Goal: Task Accomplishment & Management: Manage account settings

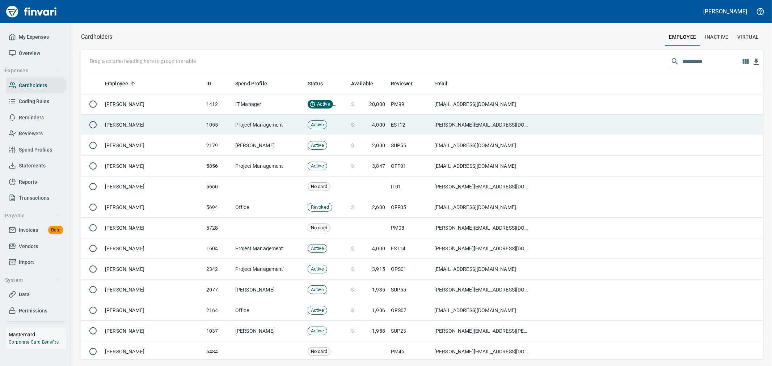
scroll to position [281, 671]
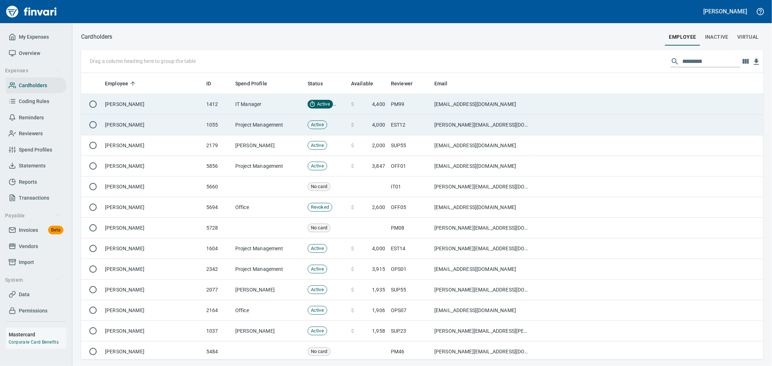
click at [251, 108] on td "IT Manager" at bounding box center [268, 104] width 72 height 21
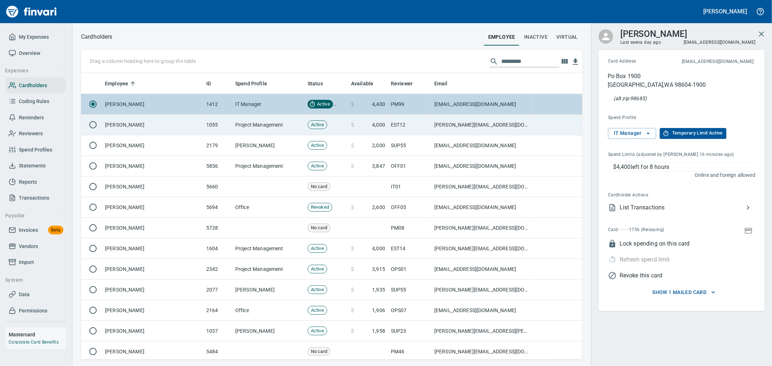
scroll to position [281, 490]
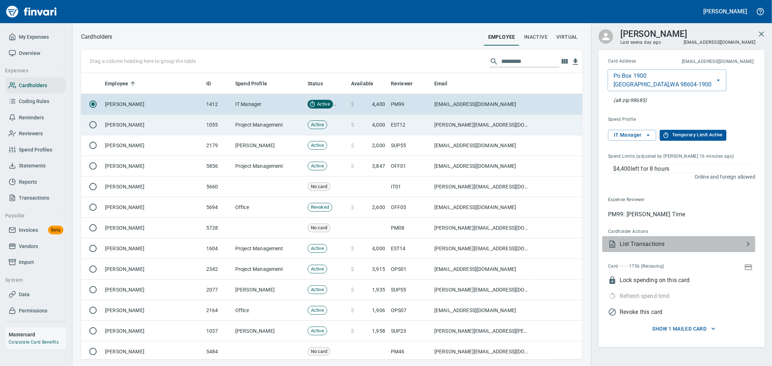
click at [682, 241] on span "List Transactions" at bounding box center [682, 244] width 124 height 9
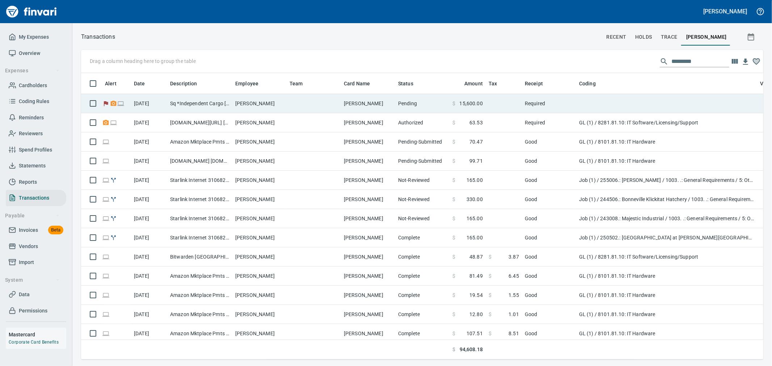
scroll to position [1, 1]
click at [418, 105] on td "Pending" at bounding box center [422, 103] width 54 height 19
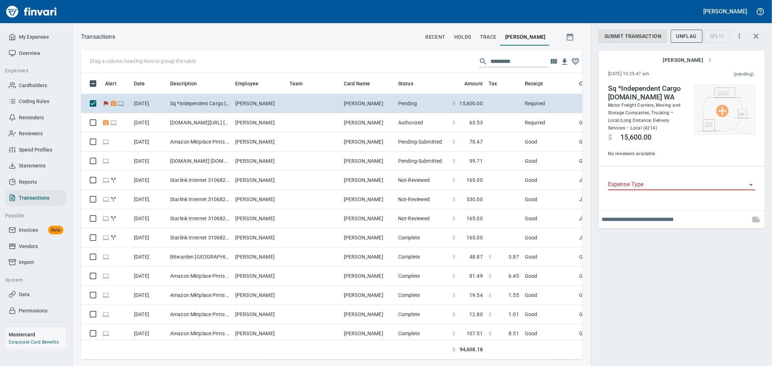
click at [725, 122] on img at bounding box center [725, 110] width 54 height 44
click at [719, 108] on li "Choose from Computer..." at bounding box center [727, 109] width 76 height 13
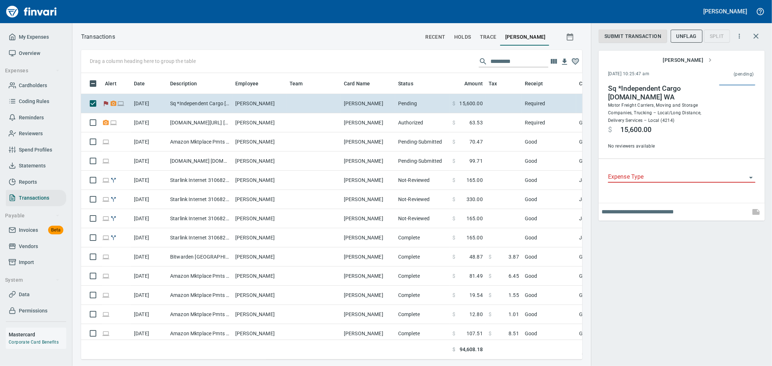
click at [684, 179] on input "Expense Type" at bounding box center [677, 177] width 139 height 10
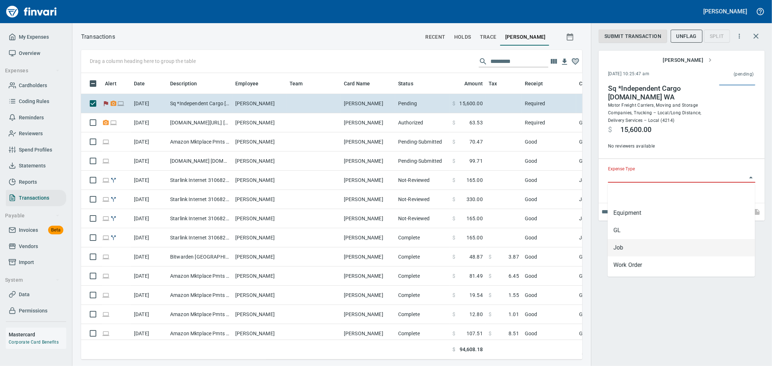
click at [647, 245] on li "Job" at bounding box center [681, 247] width 147 height 17
type input "***"
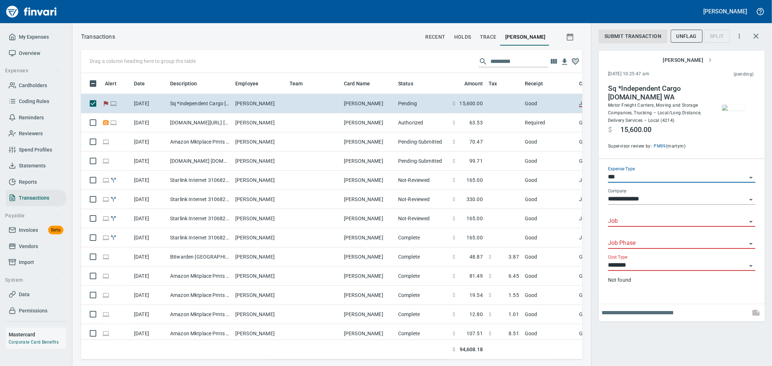
click at [649, 221] on input "Job" at bounding box center [677, 222] width 139 height 10
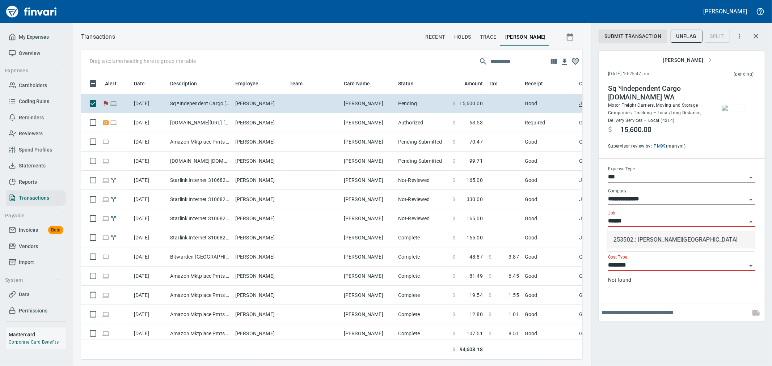
drag, startPoint x: 667, startPoint y: 241, endPoint x: 661, endPoint y: 240, distance: 6.3
click at [667, 242] on li "253502.: Curtin Creek Community Park" at bounding box center [681, 239] width 147 height 17
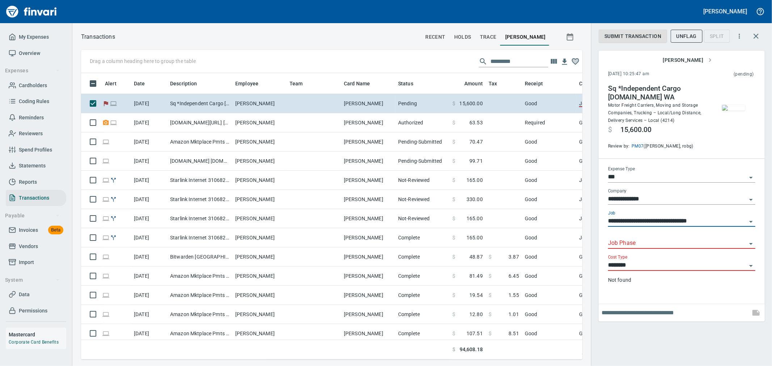
type input "**********"
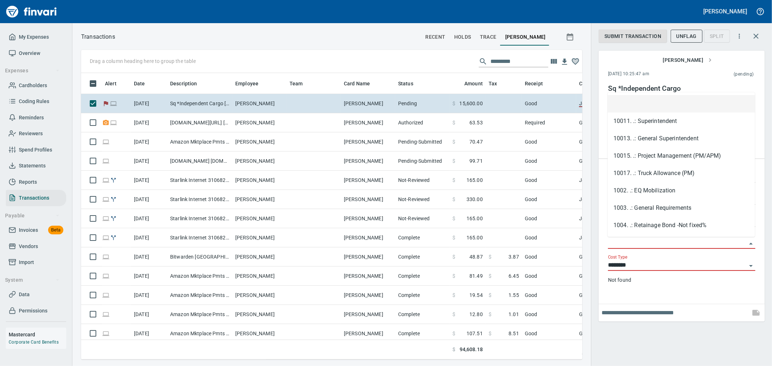
click at [655, 240] on input "Job Phase" at bounding box center [677, 244] width 139 height 10
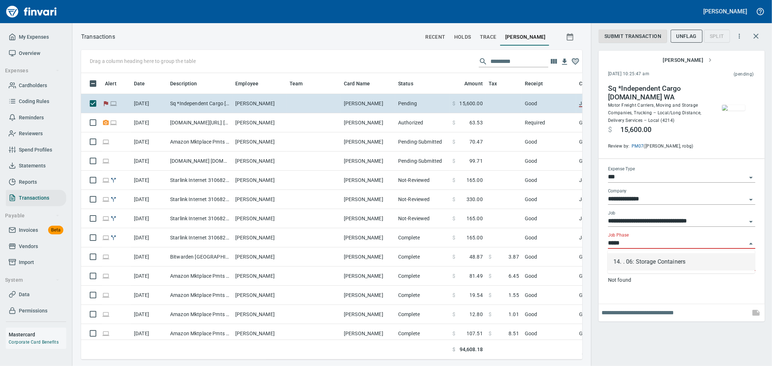
click at [660, 262] on li "14. . 06: Storage Containers" at bounding box center [681, 261] width 147 height 17
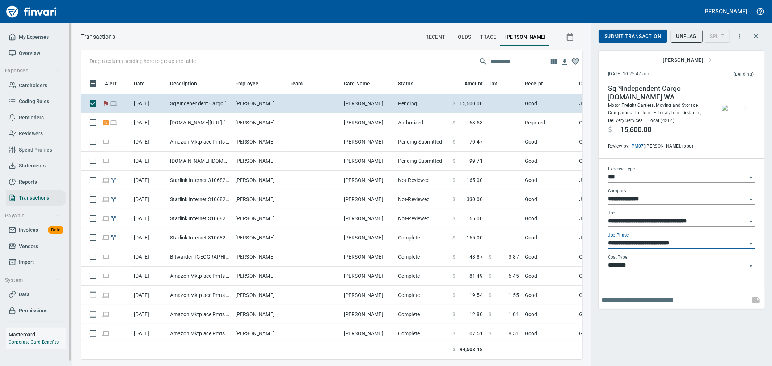
type input "**********"
click at [640, 271] on div "Cost Type ********" at bounding box center [681, 266] width 147 height 22
click at [641, 264] on input "********" at bounding box center [677, 266] width 139 height 10
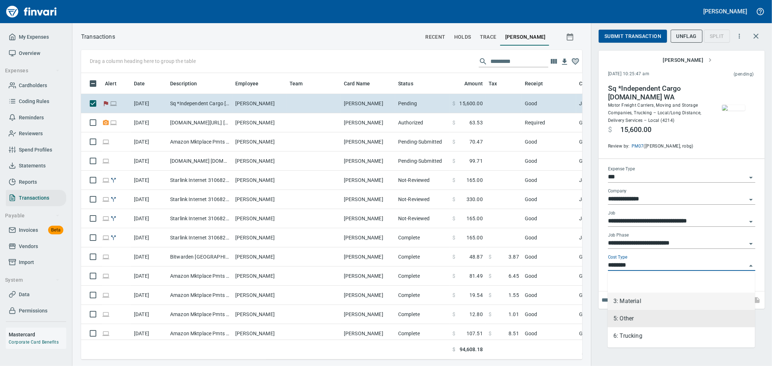
click at [636, 304] on li "3: Material" at bounding box center [681, 301] width 147 height 17
type input "**********"
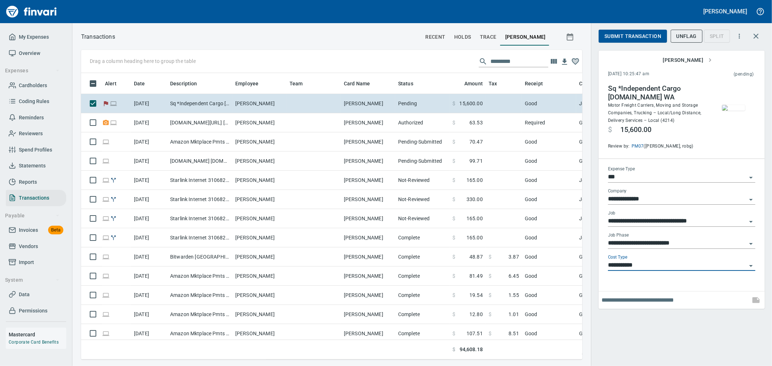
click at [639, 320] on div "**********" at bounding box center [681, 183] width 181 height 366
click at [629, 37] on span "Submit Transaction" at bounding box center [633, 36] width 57 height 9
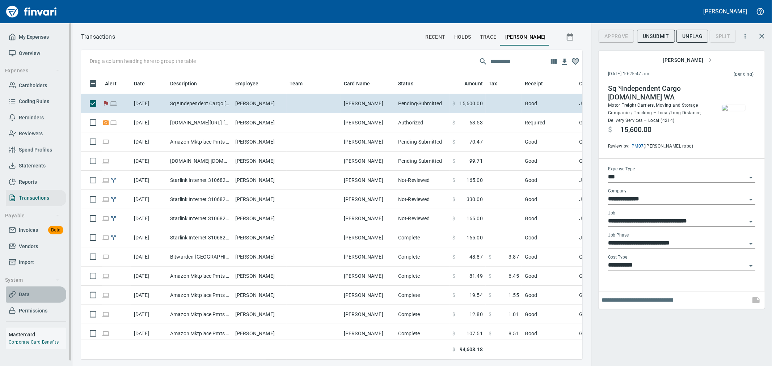
click at [31, 293] on span "Data" at bounding box center [36, 294] width 55 height 9
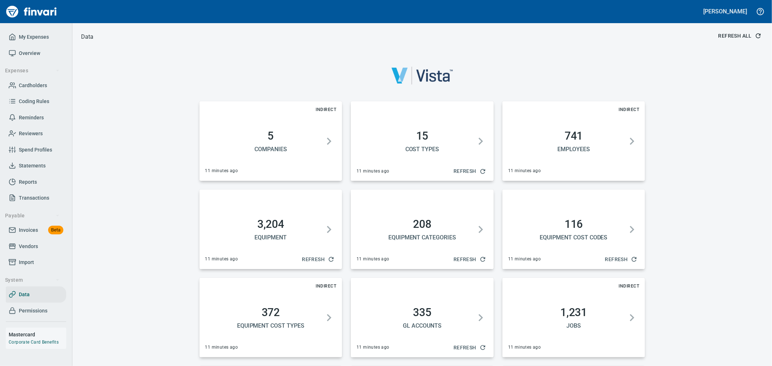
click at [743, 35] on span "Refresh All" at bounding box center [740, 35] width 42 height 9
drag, startPoint x: 20, startPoint y: 228, endPoint x: 70, endPoint y: 228, distance: 50.0
click at [20, 228] on span "Invoices" at bounding box center [28, 230] width 19 height 9
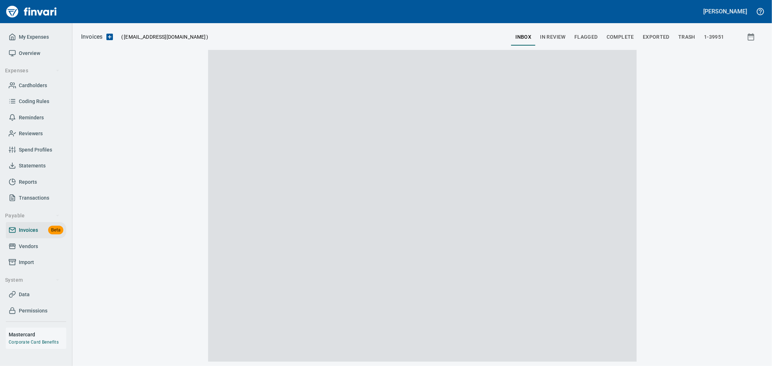
click at [551, 38] on span "In Review" at bounding box center [553, 37] width 26 height 9
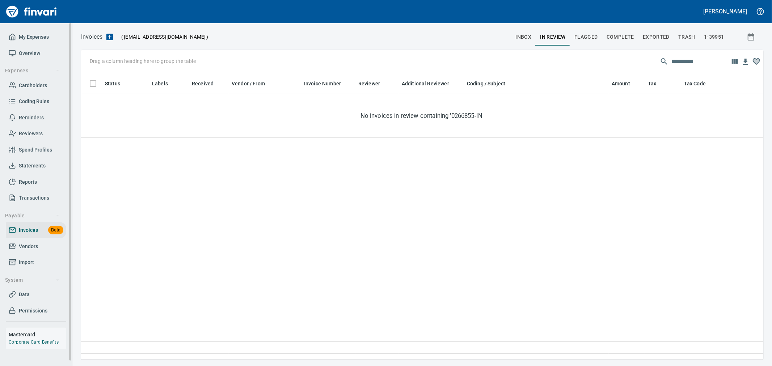
scroll to position [274, 676]
drag, startPoint x: 675, startPoint y: 61, endPoint x: 475, endPoint y: 60, distance: 200.2
click at [475, 60] on div "**********" at bounding box center [422, 61] width 682 height 23
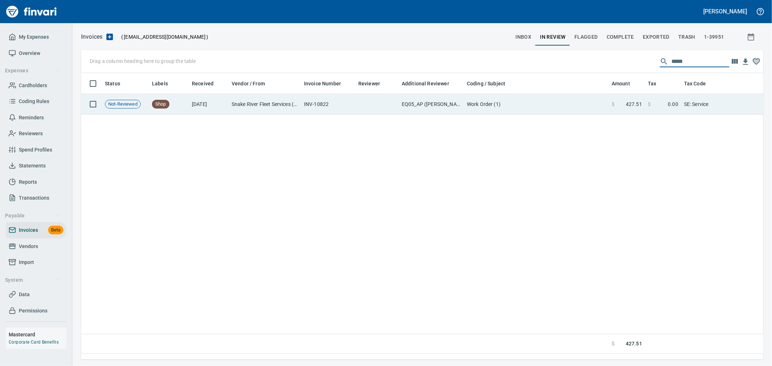
type input "*****"
click at [480, 102] on td "Work Order (1)" at bounding box center [536, 104] width 145 height 21
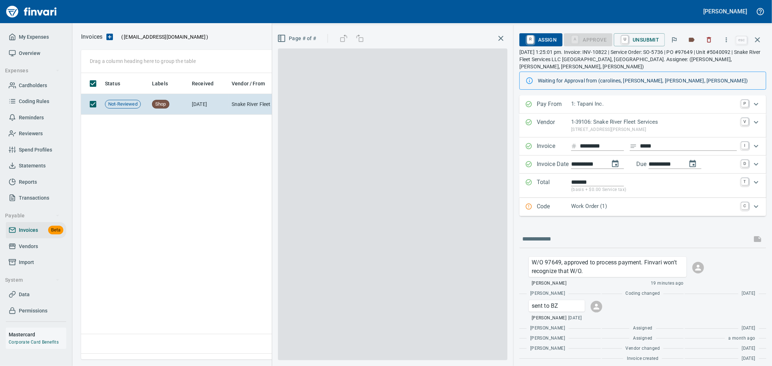
click at [589, 202] on p "Work Order (1)" at bounding box center [654, 206] width 166 height 8
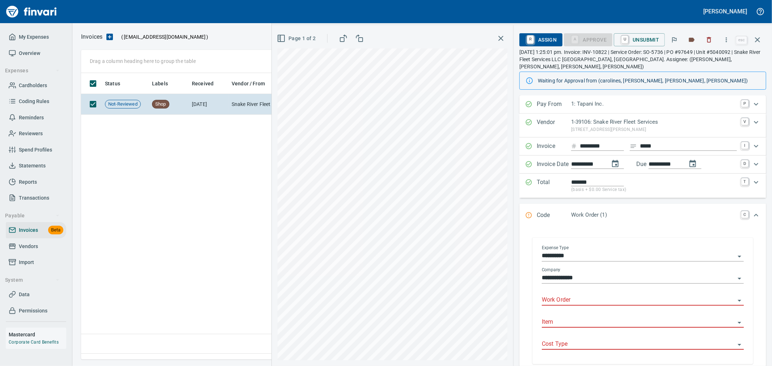
click at [575, 296] on input "Work Order" at bounding box center [638, 300] width 193 height 10
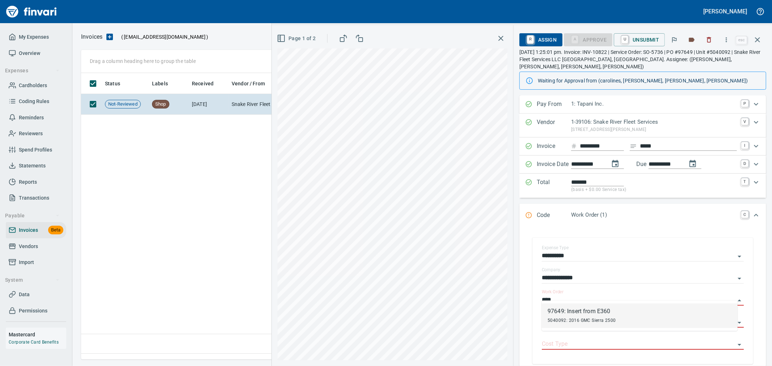
scroll to position [274, 676]
click at [584, 313] on div "97649: Insert from E360" at bounding box center [582, 311] width 68 height 9
type input "**********"
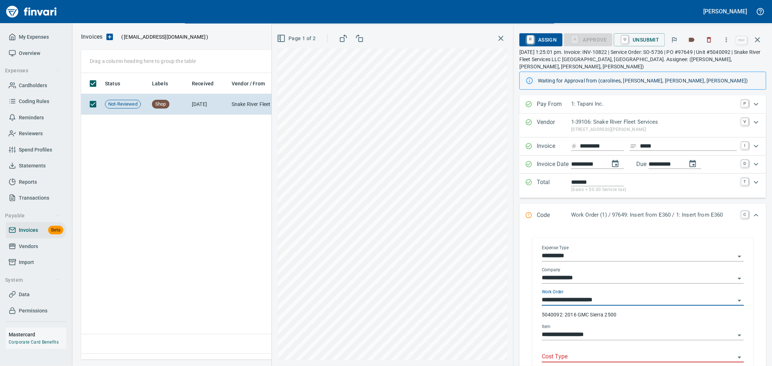
click at [575, 346] on div "Cost Type" at bounding box center [643, 354] width 202 height 16
type input "**********"
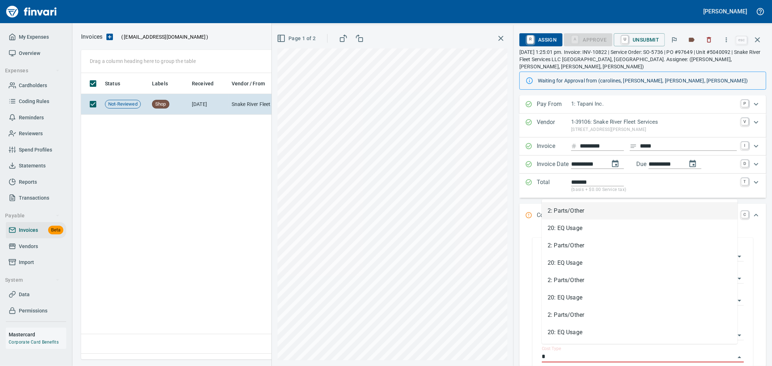
click at [567, 212] on li "2: Parts/Other" at bounding box center [640, 210] width 196 height 17
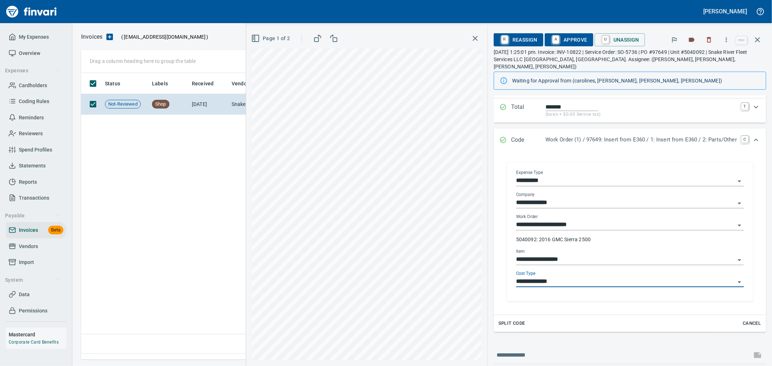
scroll to position [80, 0]
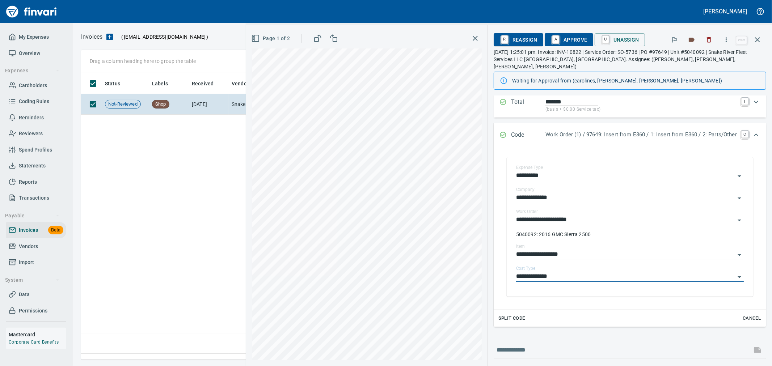
type input "**********"
click at [562, 42] on span "A Approve" at bounding box center [569, 40] width 37 height 12
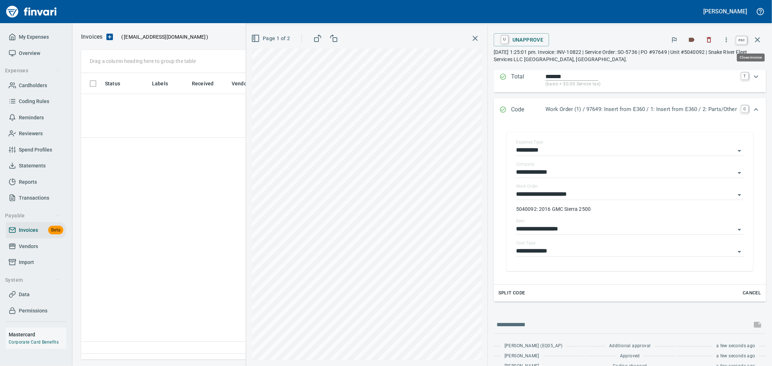
click at [759, 39] on icon "button" at bounding box center [757, 39] width 5 height 5
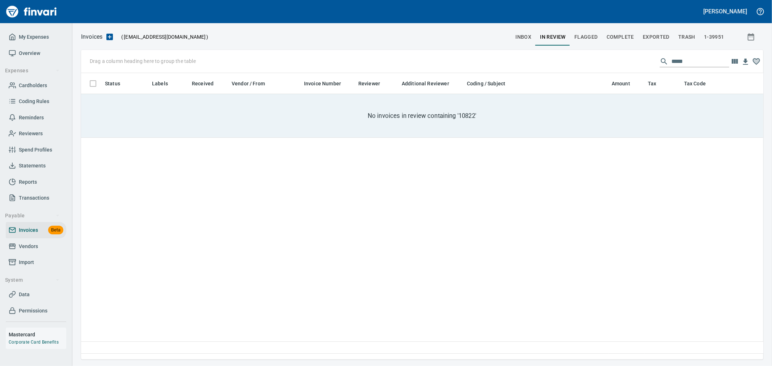
scroll to position [274, 676]
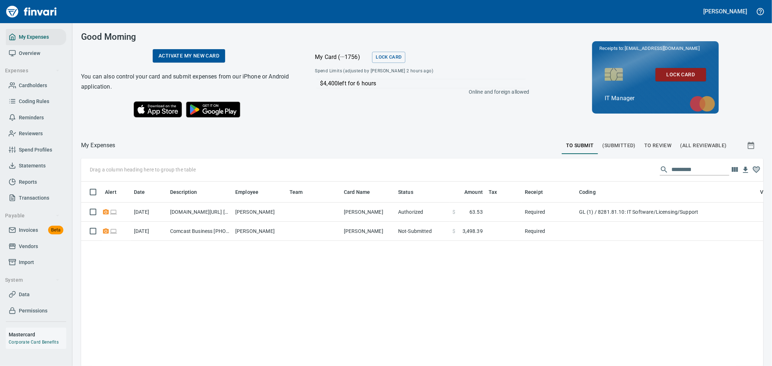
scroll to position [274, 671]
click at [34, 261] on span "Import" at bounding box center [26, 262] width 15 height 9
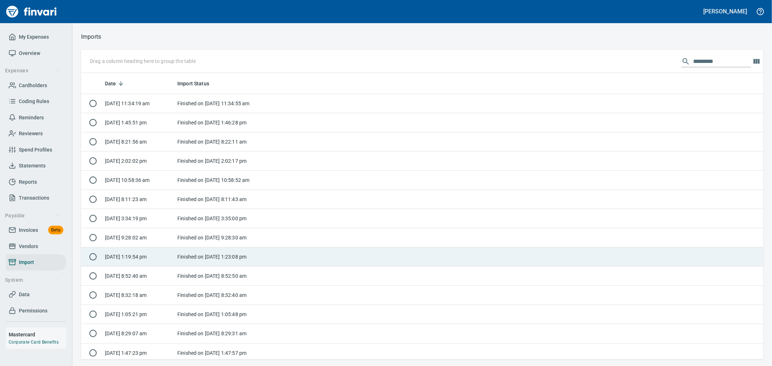
scroll to position [281, 671]
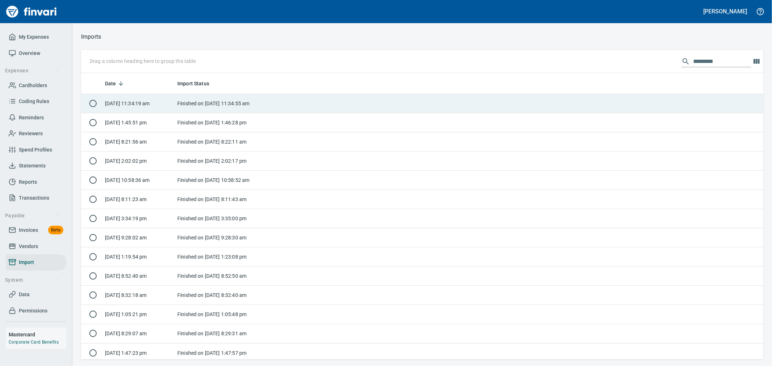
click at [273, 105] on td at bounding box center [514, 103] width 499 height 19
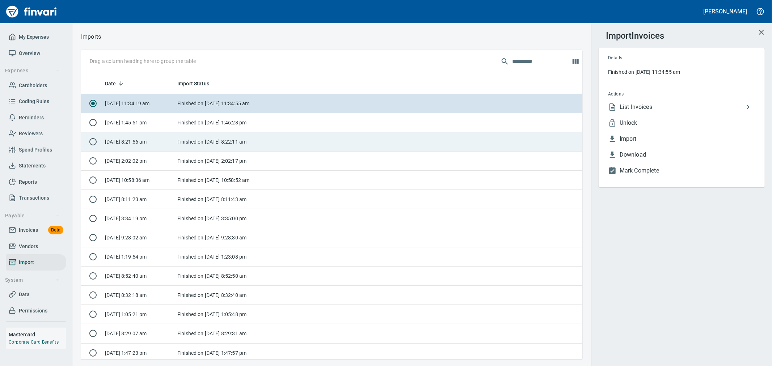
scroll to position [281, 490]
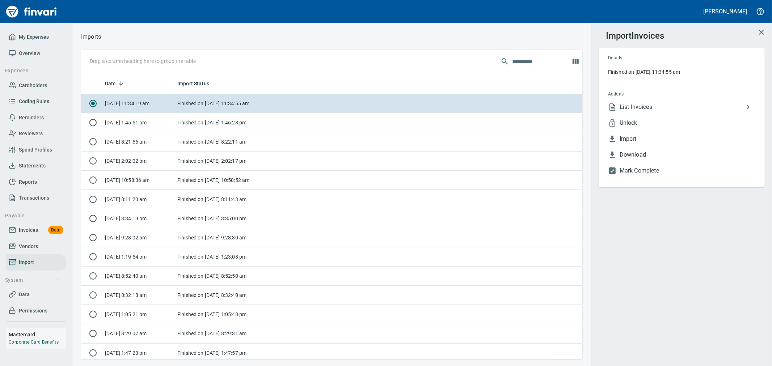
click at [652, 105] on span "List Invoices" at bounding box center [682, 107] width 124 height 9
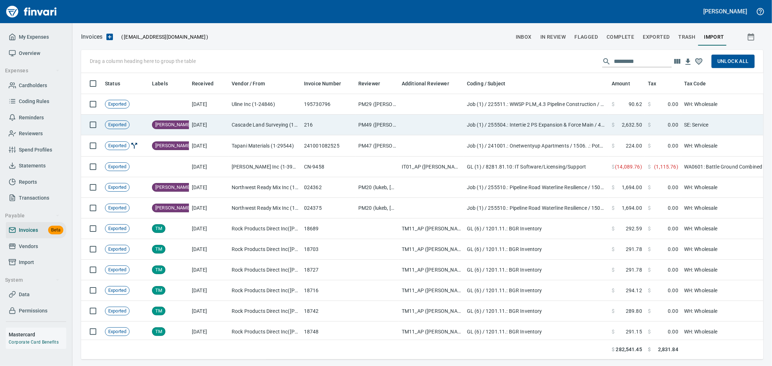
scroll to position [274, 671]
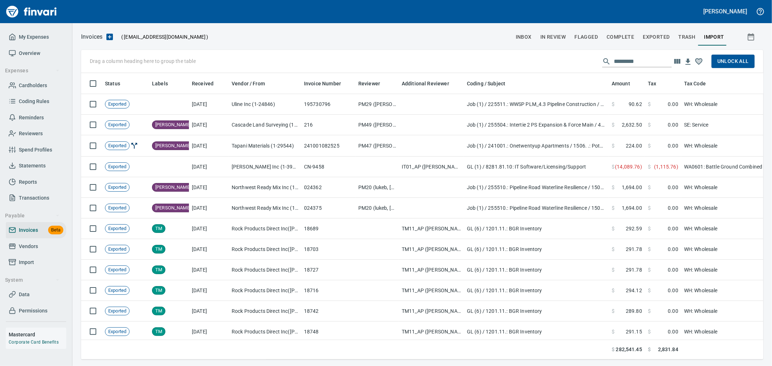
click at [682, 60] on icon "button" at bounding box center [677, 61] width 9 height 9
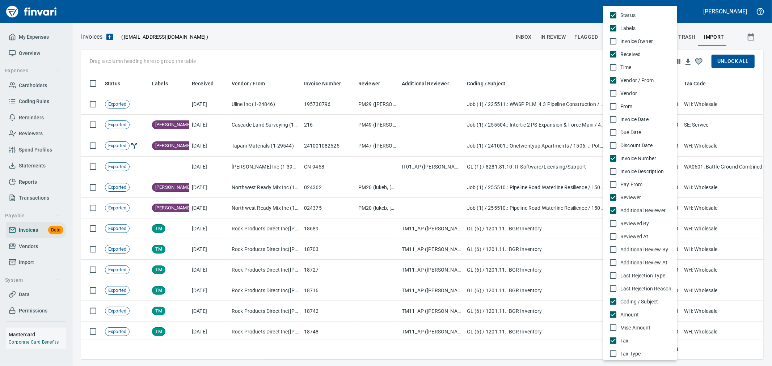
click at [622, 120] on span "Invoice Date" at bounding box center [646, 119] width 51 height 7
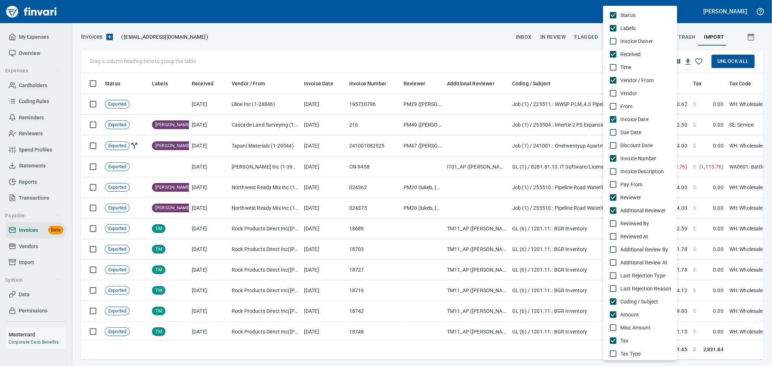
click at [461, 56] on div at bounding box center [386, 183] width 772 height 366
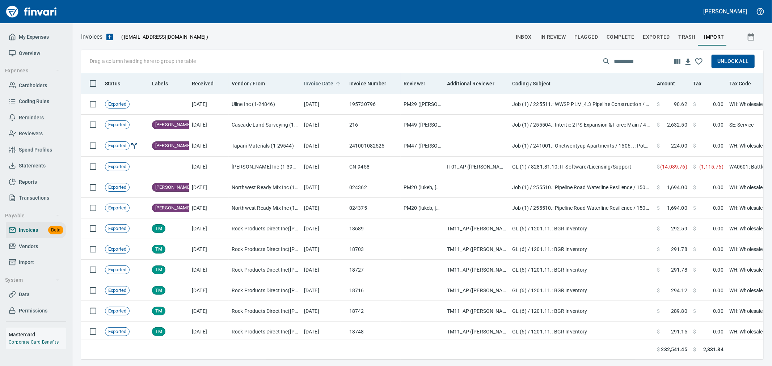
click at [317, 82] on span "Invoice Date" at bounding box center [318, 83] width 29 height 9
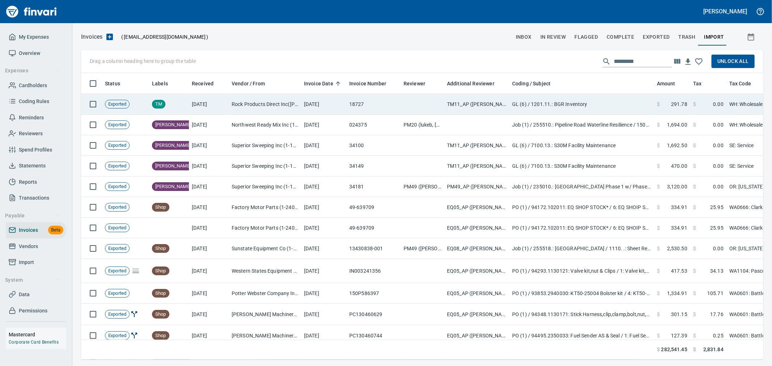
click at [344, 100] on td "[DATE]" at bounding box center [323, 104] width 45 height 21
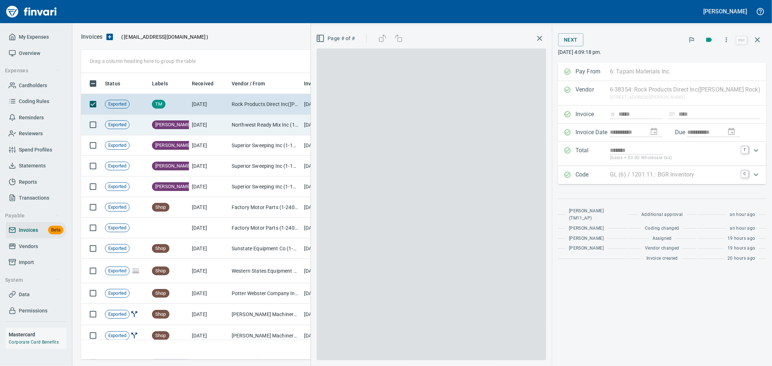
scroll to position [274, 670]
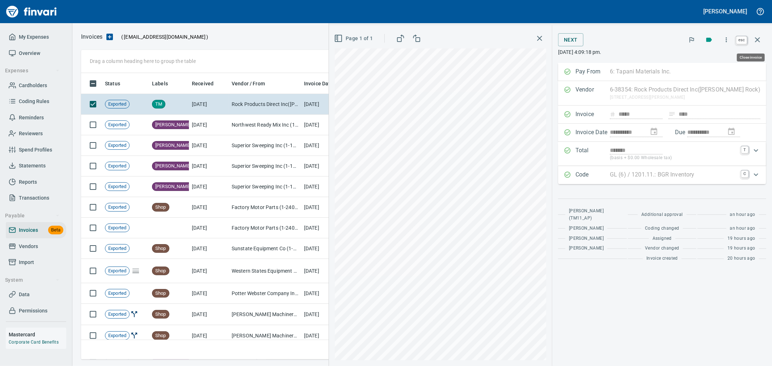
click at [753, 38] on icon "button" at bounding box center [757, 39] width 9 height 9
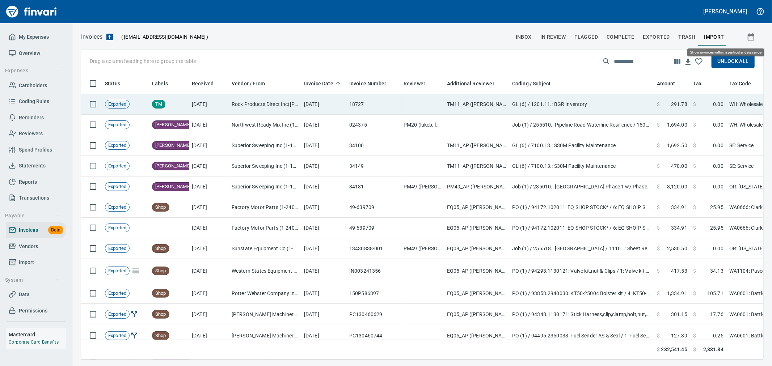
scroll to position [274, 670]
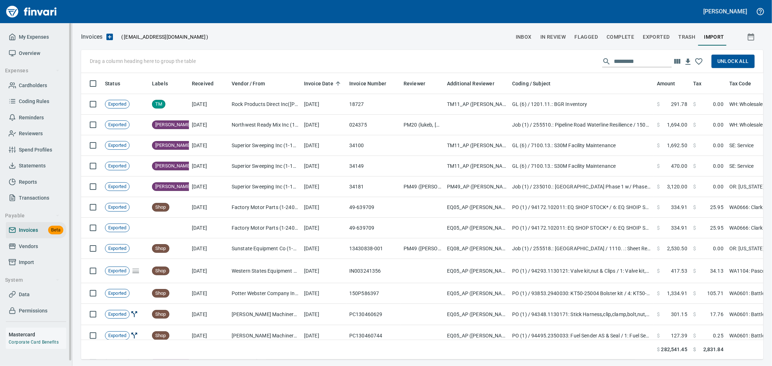
click at [36, 260] on span "Import" at bounding box center [36, 262] width 55 height 9
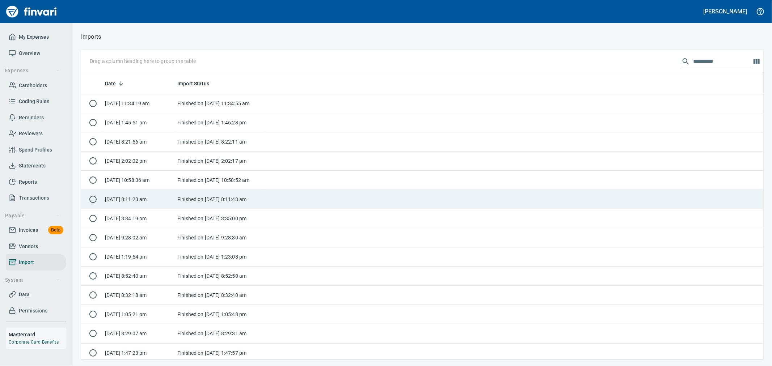
scroll to position [281, 671]
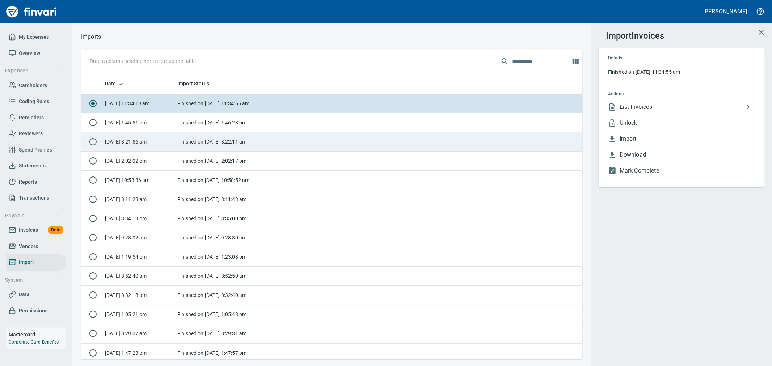
scroll to position [281, 490]
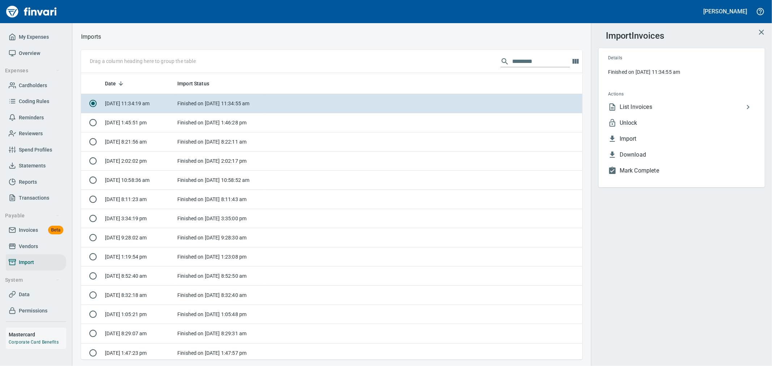
click at [631, 119] on span "Unlock" at bounding box center [688, 123] width 136 height 9
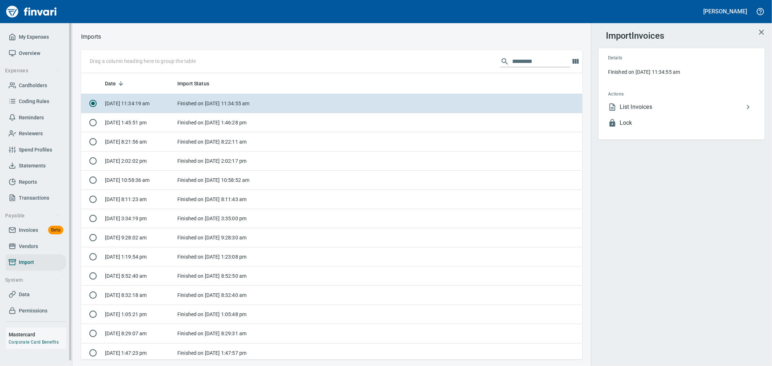
click at [32, 233] on span "Invoices" at bounding box center [28, 230] width 19 height 9
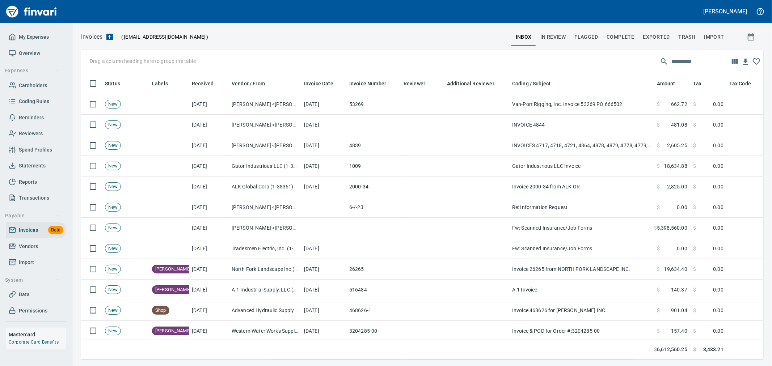
scroll to position [274, 671]
click at [627, 37] on span "Complete" at bounding box center [621, 37] width 28 height 9
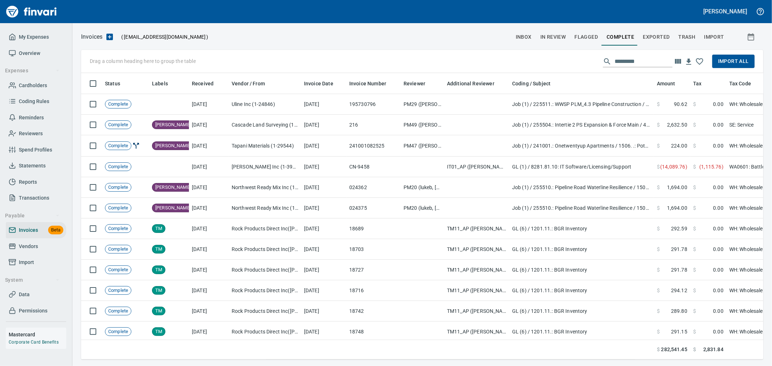
scroll to position [274, 671]
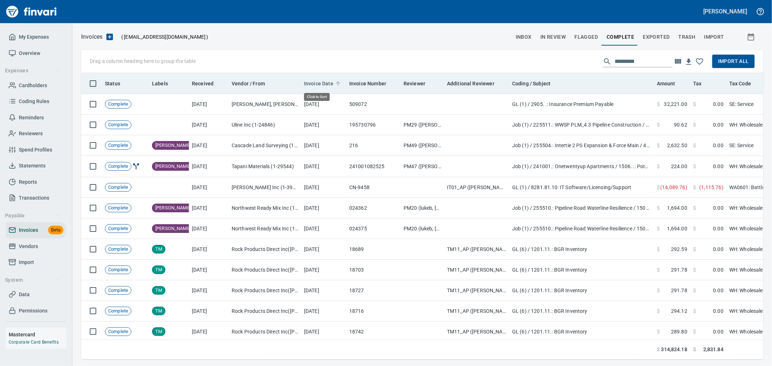
click at [319, 84] on span "Invoice Date" at bounding box center [318, 83] width 29 height 9
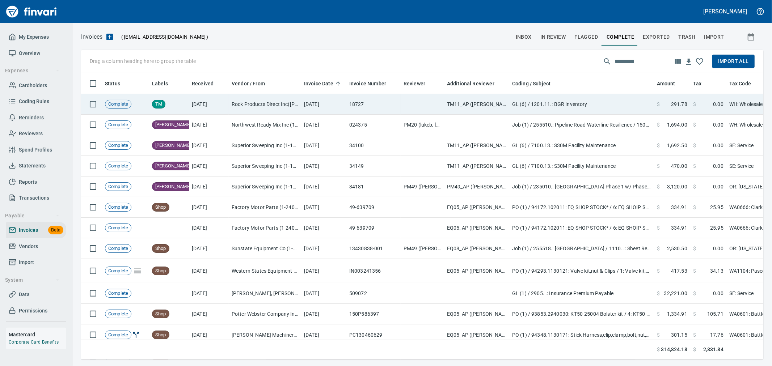
click at [321, 108] on td "[DATE]" at bounding box center [323, 104] width 45 height 21
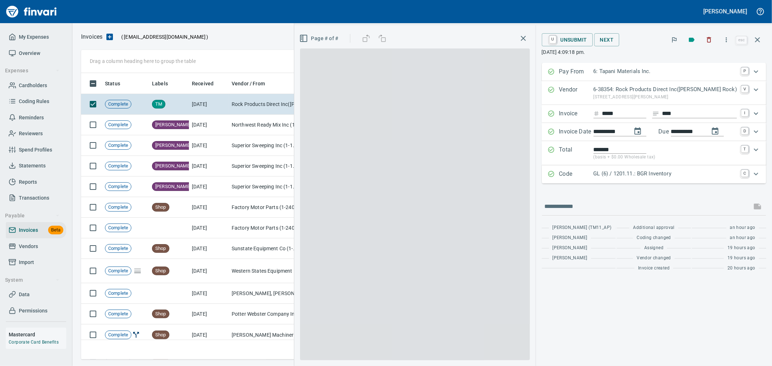
scroll to position [274, 670]
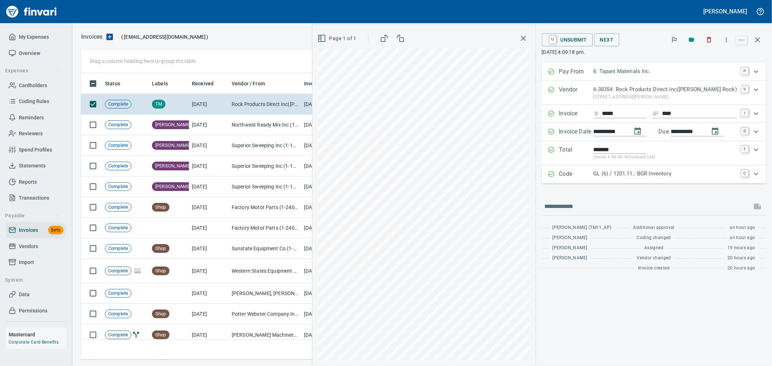
click at [641, 131] on div "**********" at bounding box center [620, 131] width 53 height 9
type input "**********"
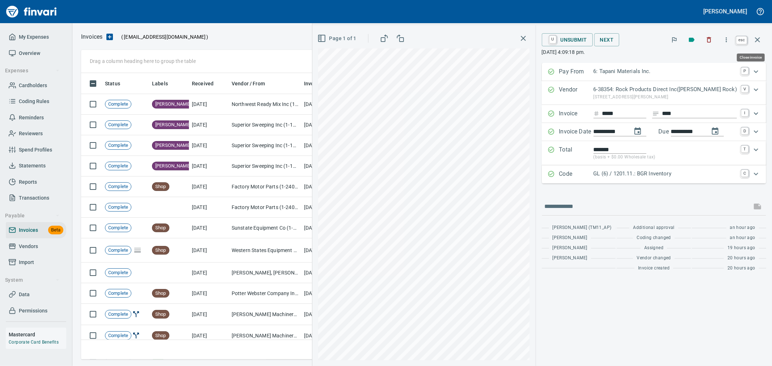
click at [758, 39] on icon "button" at bounding box center [757, 39] width 5 height 5
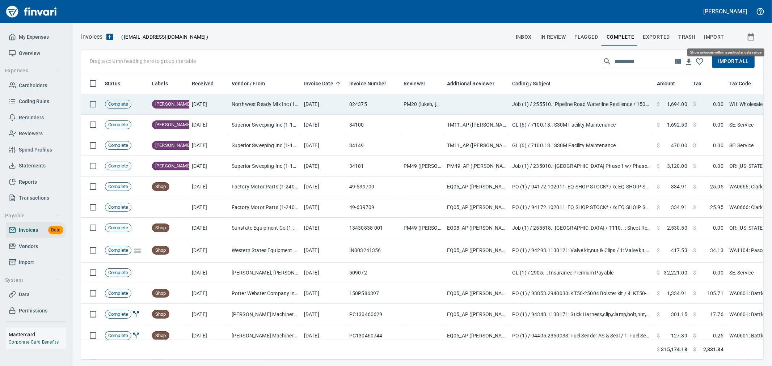
scroll to position [274, 670]
click at [299, 98] on td "Northwest Ready Mix Inc (1-10721)" at bounding box center [265, 104] width 72 height 21
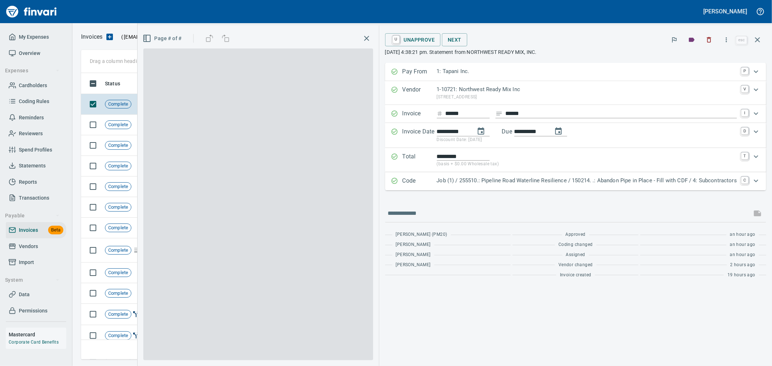
click at [469, 131] on input "**********" at bounding box center [453, 131] width 33 height 9
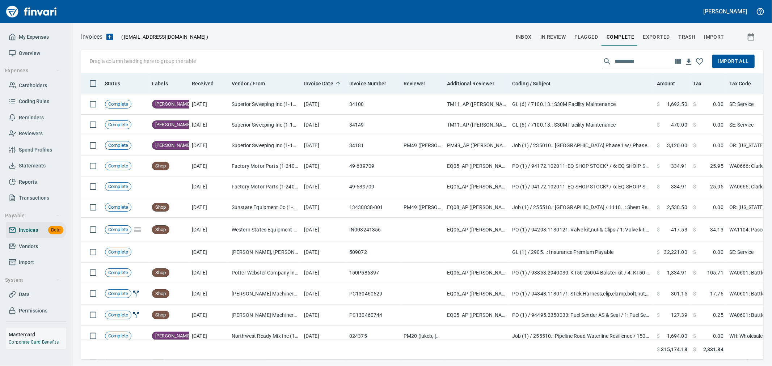
scroll to position [274, 671]
click at [327, 84] on span "Invoice Date" at bounding box center [318, 83] width 29 height 9
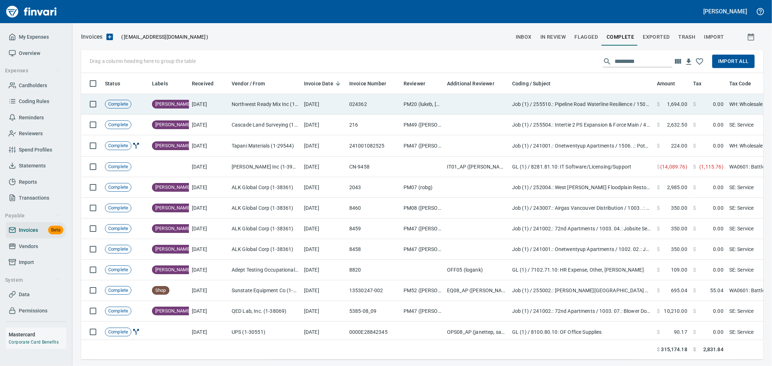
click at [336, 106] on td "[DATE]" at bounding box center [323, 104] width 45 height 21
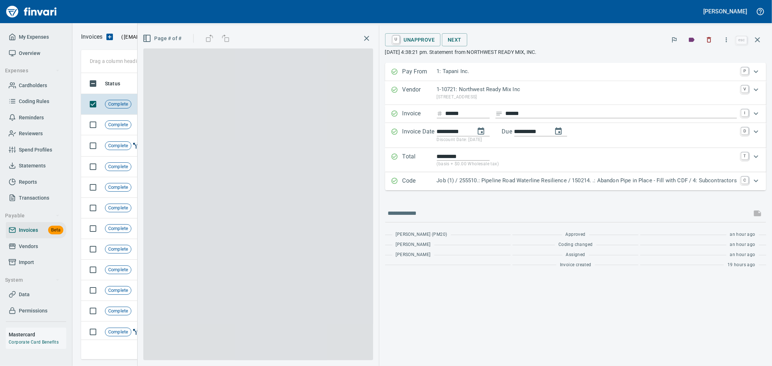
scroll to position [274, 670]
